Goal: Task Accomplishment & Management: Manage account settings

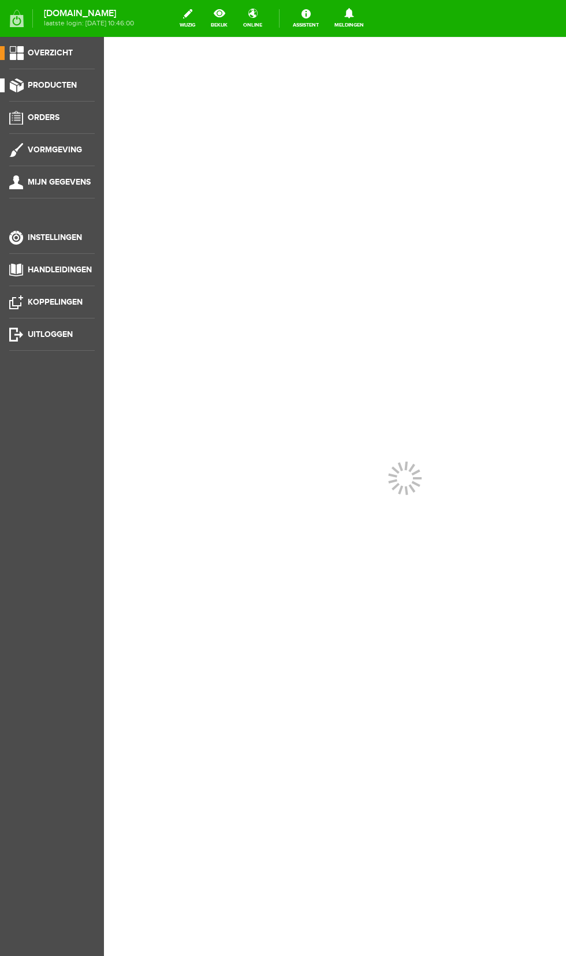
click at [49, 83] on span "Producten" at bounding box center [52, 85] width 49 height 10
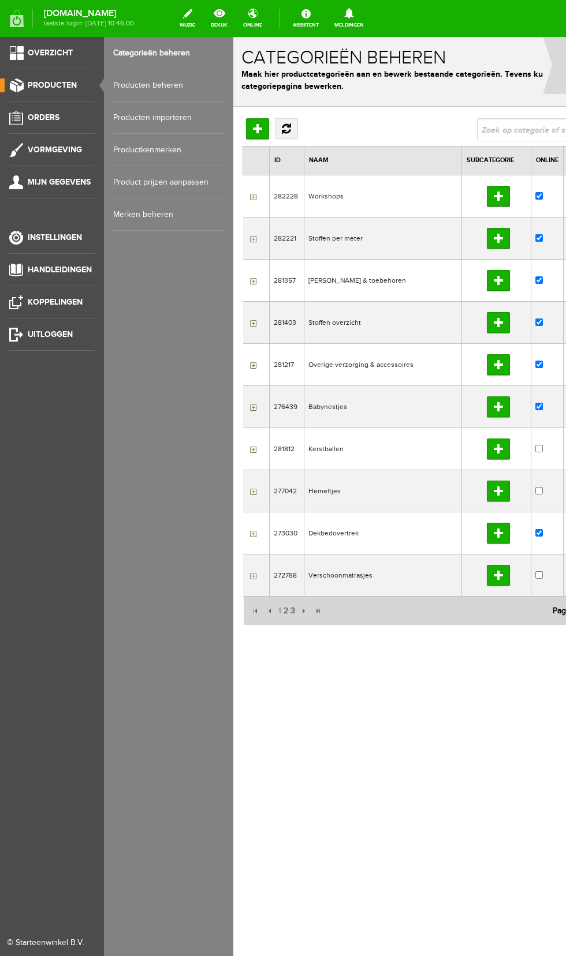
click at [168, 85] on link "Producten beheren" at bounding box center [168, 85] width 111 height 32
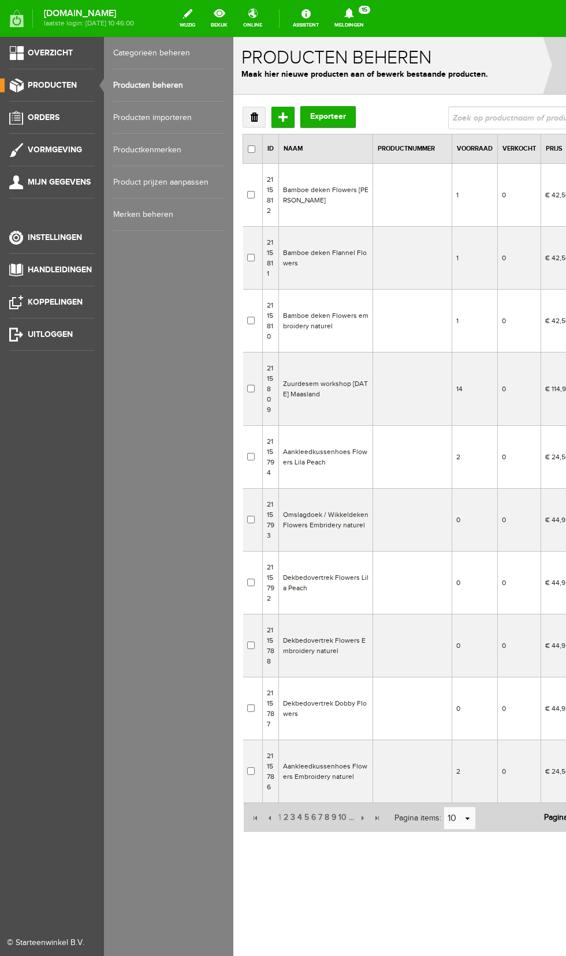
click at [350, 193] on td "Bamboe deken Flowers [PERSON_NAME]" at bounding box center [326, 195] width 94 height 63
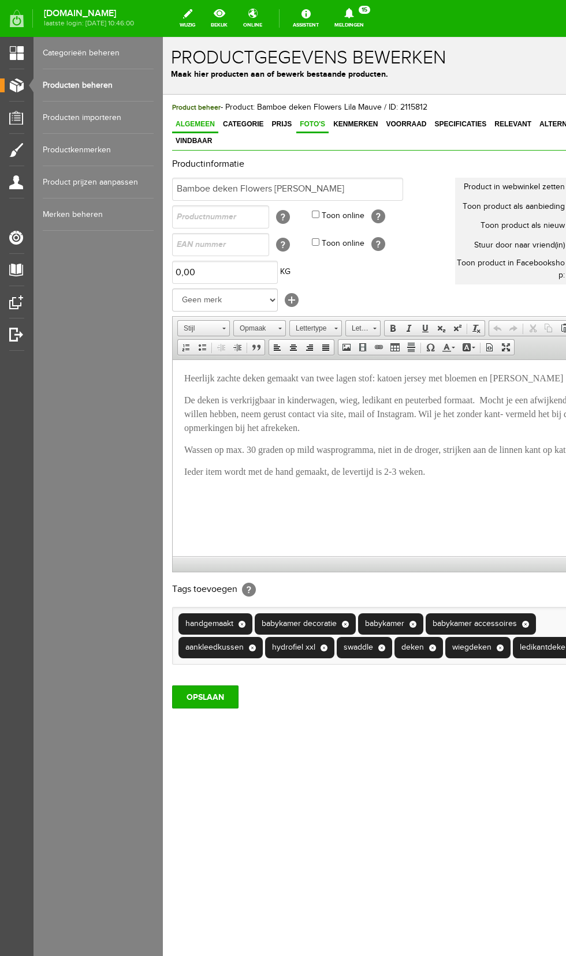
click at [298, 124] on span "Foto's" at bounding box center [312, 124] width 32 height 8
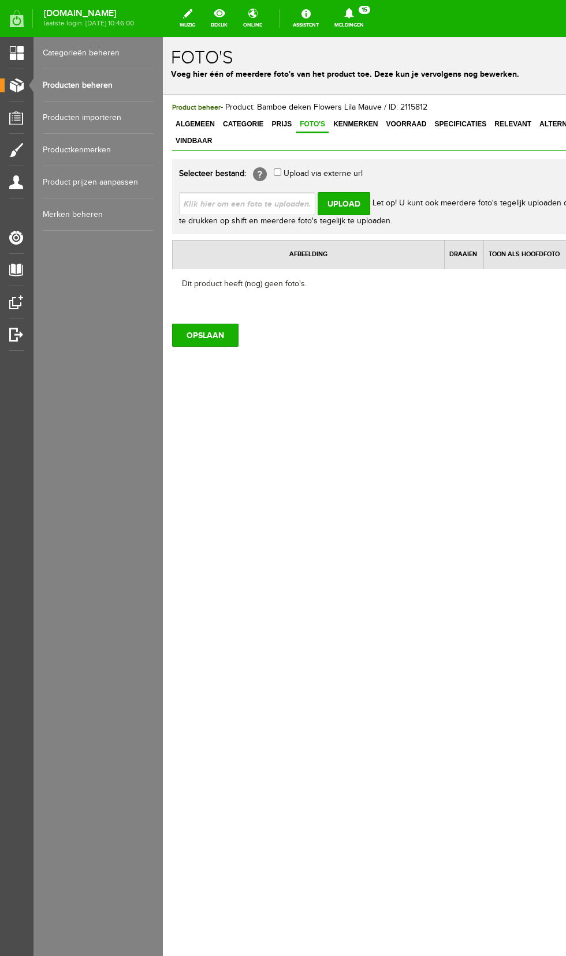
click at [282, 192] on input "file" at bounding box center [251, 203] width 145 height 22
type input "C:\fakepath\06290.003_mainimage.jpg"
type input "06290.003_mainimage.jpg"
click at [356, 192] on input "Upload" at bounding box center [343, 203] width 53 height 23
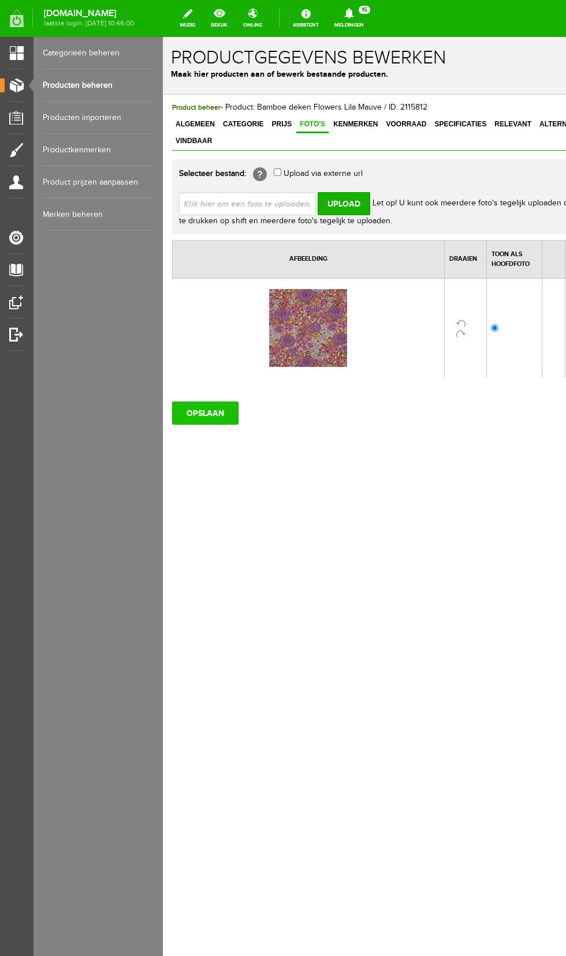
click at [213, 402] on input "OPSLAAN" at bounding box center [205, 413] width 66 height 23
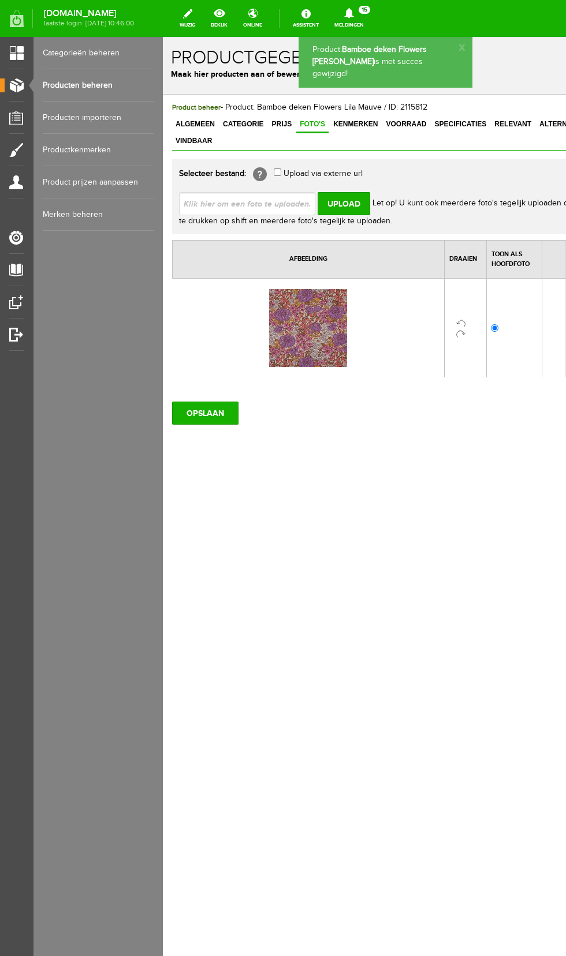
click at [103, 85] on link "Producten beheren" at bounding box center [98, 85] width 111 height 32
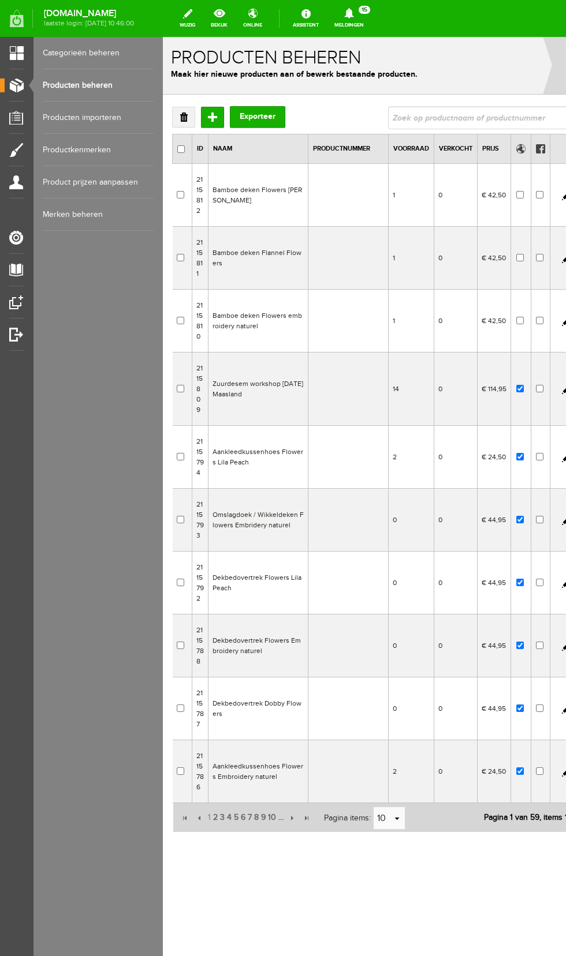
click at [267, 246] on td "Bamboe deken Flannel Flowers" at bounding box center [258, 258] width 100 height 63
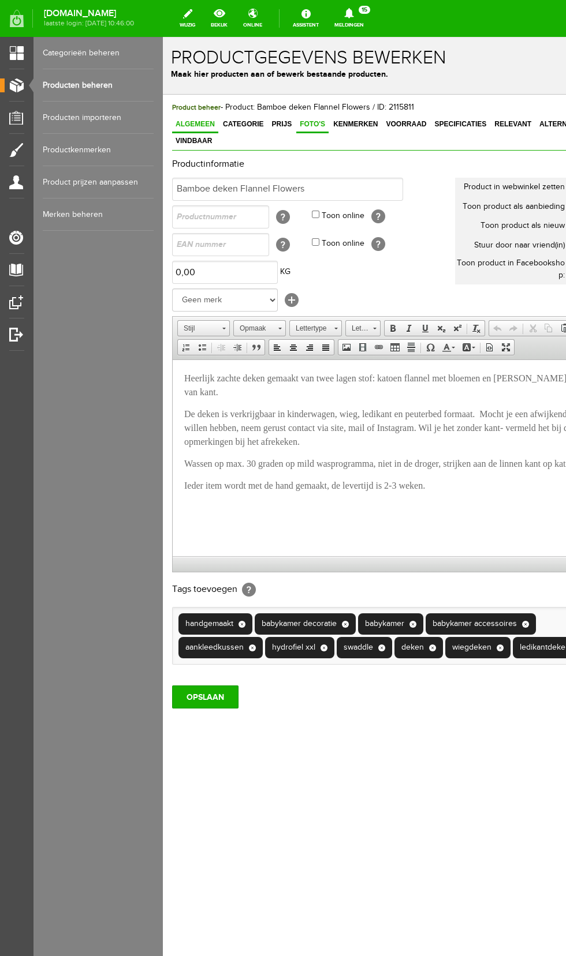
click at [305, 121] on span "Foto's" at bounding box center [312, 124] width 32 height 8
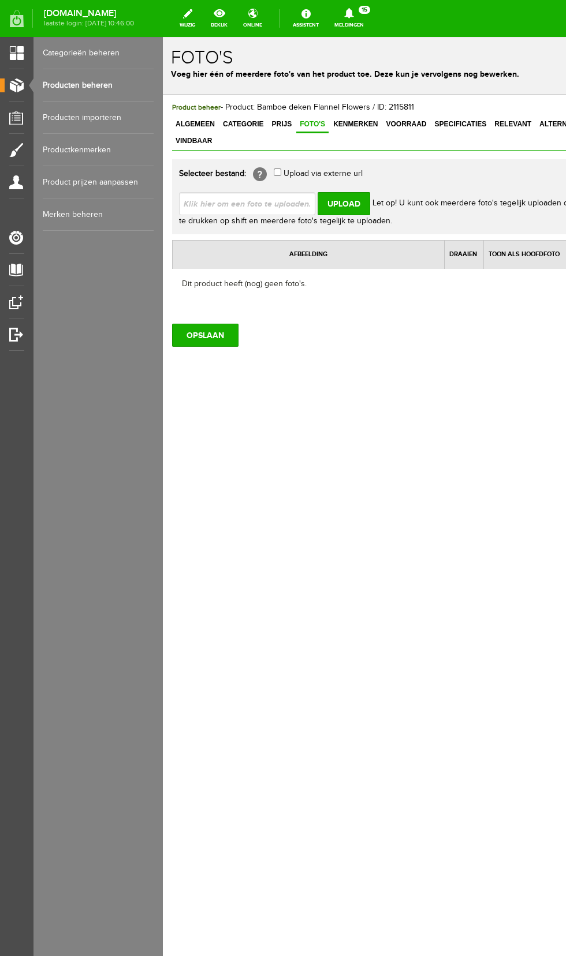
click at [292, 192] on input "file" at bounding box center [251, 203] width 145 height 22
type input "C:\fakepath\06503.025_mainimage.jpg"
type input "06503.025_mainimage.jpg"
click at [346, 192] on input "Upload" at bounding box center [343, 203] width 53 height 23
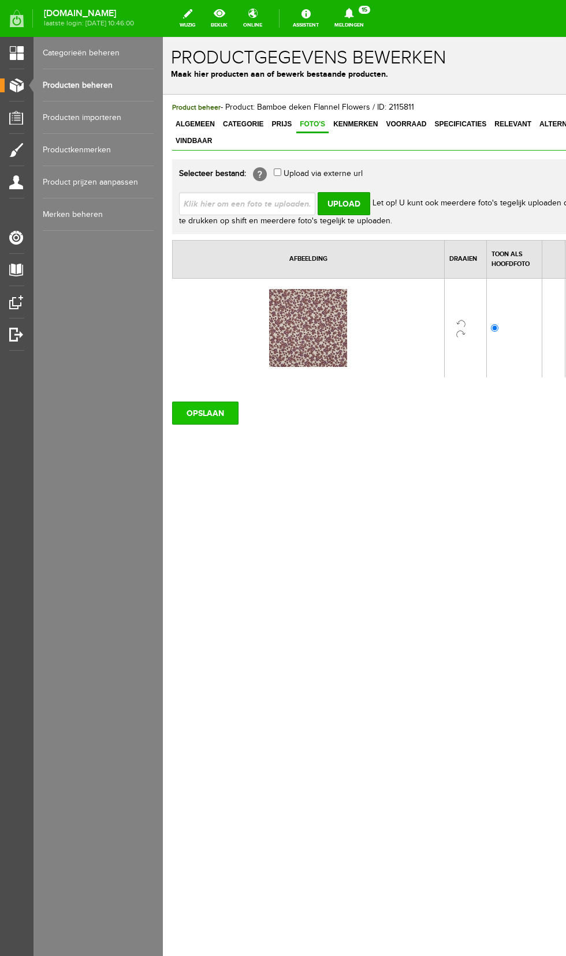
click at [212, 403] on input "OPSLAAN" at bounding box center [205, 413] width 66 height 23
click at [342, 126] on span "Kenmerken" at bounding box center [355, 124] width 51 height 8
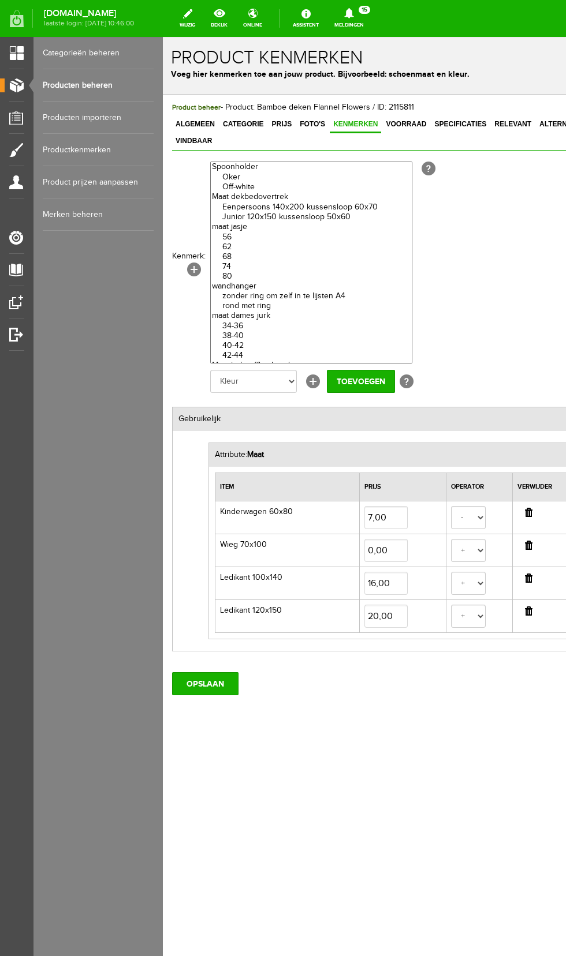
click at [70, 85] on link "Producten beheren" at bounding box center [98, 85] width 111 height 32
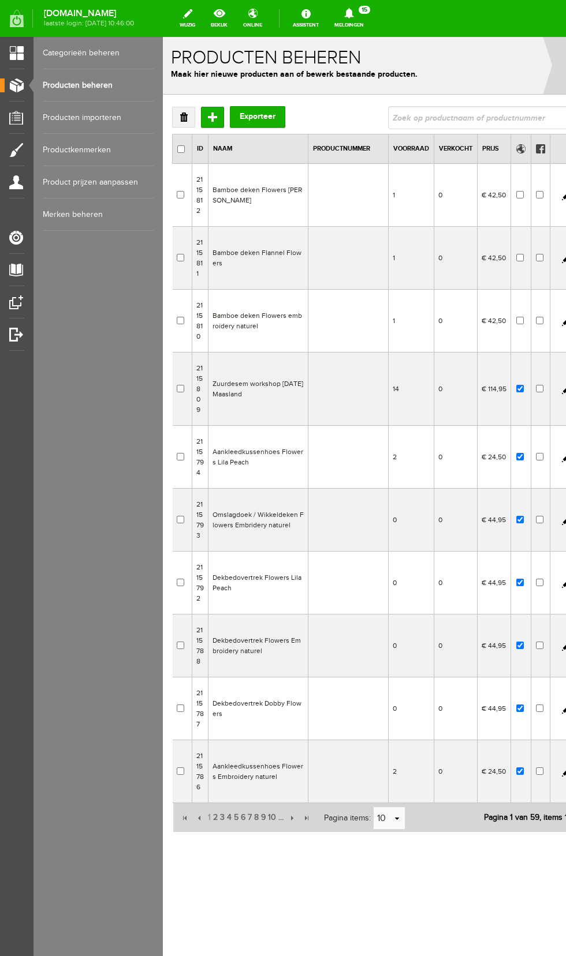
click at [265, 332] on td "Bamboe deken Flowers embroidery naturel" at bounding box center [258, 321] width 100 height 63
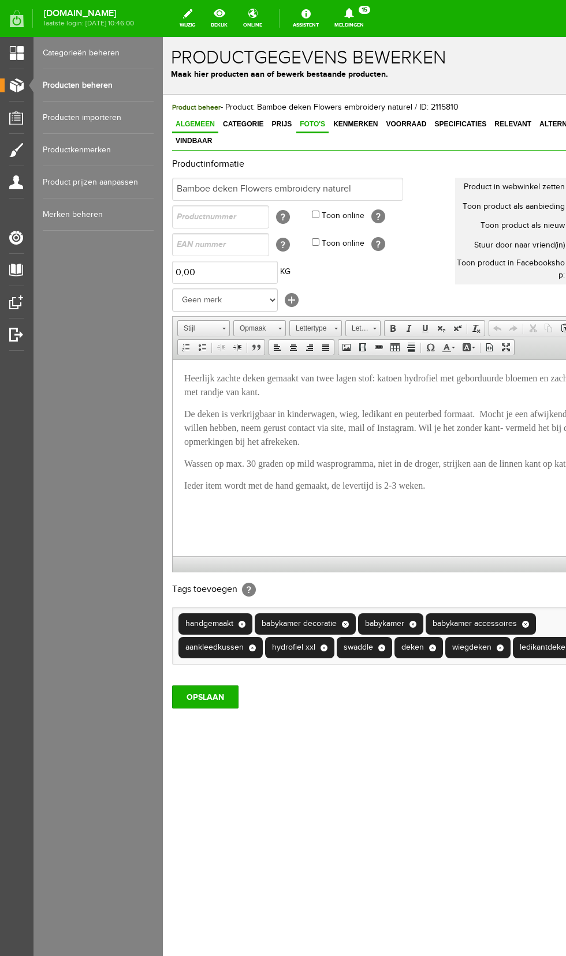
click at [304, 121] on span "Foto's" at bounding box center [312, 124] width 32 height 8
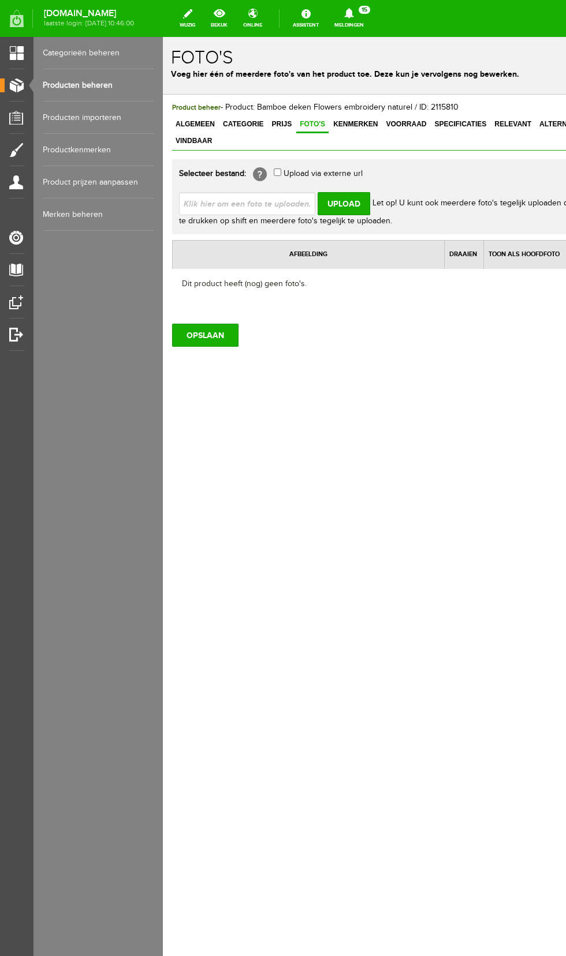
click at [291, 192] on input "file" at bounding box center [251, 203] width 145 height 22
type input "C:\fakepath\04324.002_mainimage.jpg"
type input "04324.002_mainimage.jpg"
click at [349, 192] on input "Upload" at bounding box center [343, 203] width 53 height 23
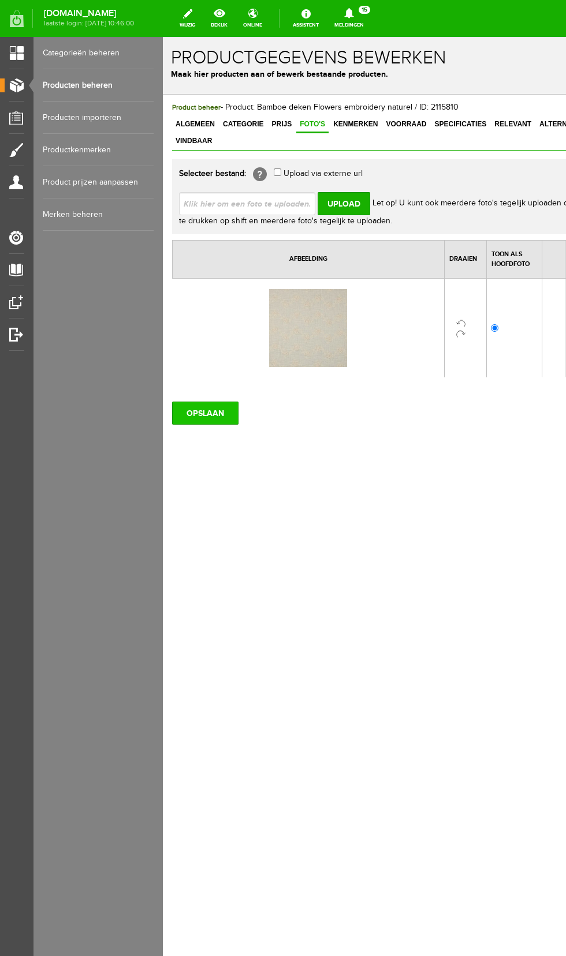
click at [207, 402] on input "OPSLAAN" at bounding box center [205, 413] width 66 height 23
